Goal: Information Seeking & Learning: Learn about a topic

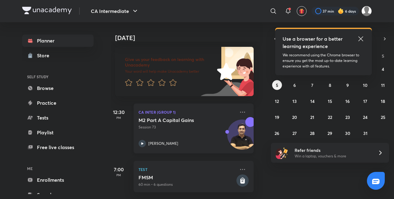
scroll to position [34, 5]
click at [362, 36] on icon at bounding box center [360, 38] width 7 height 7
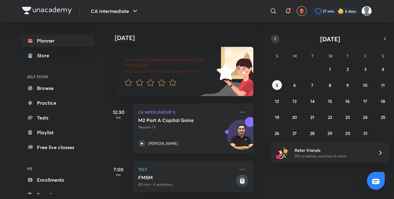
click at [273, 39] on icon "button" at bounding box center [275, 39] width 5 height 6
click at [295, 118] on abbr "22" at bounding box center [295, 117] width 4 height 6
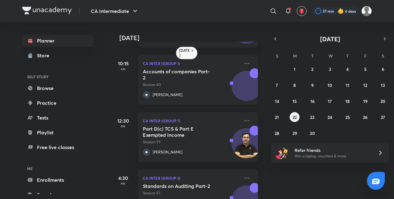
scroll to position [59, 0]
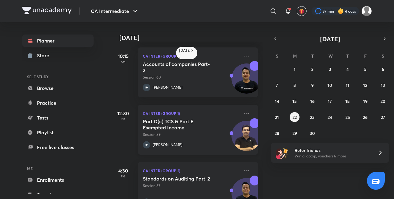
click at [200, 139] on div "Part D(c) TCS & Part E Exempted Income Session 59 [PERSON_NAME]" at bounding box center [191, 133] width 97 height 30
click at [383, 101] on abbr "20" at bounding box center [383, 101] width 5 height 6
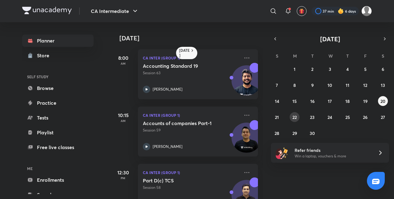
click at [294, 117] on abbr "22" at bounding box center [295, 117] width 4 height 6
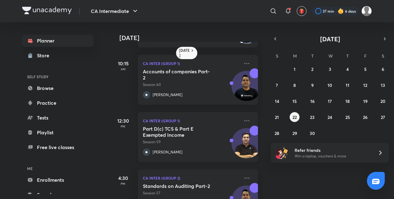
scroll to position [51, 0]
click at [190, 147] on div "Part D(c) TCS & Part E Exempted Income Session 59 [PERSON_NAME]" at bounding box center [191, 141] width 97 height 30
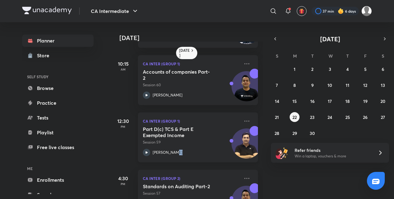
click at [190, 147] on div "Part D(c) TCS & Part E Exempted Income Session 59 [PERSON_NAME]" at bounding box center [191, 141] width 97 height 30
